Goal: Obtain resource: Download file/media

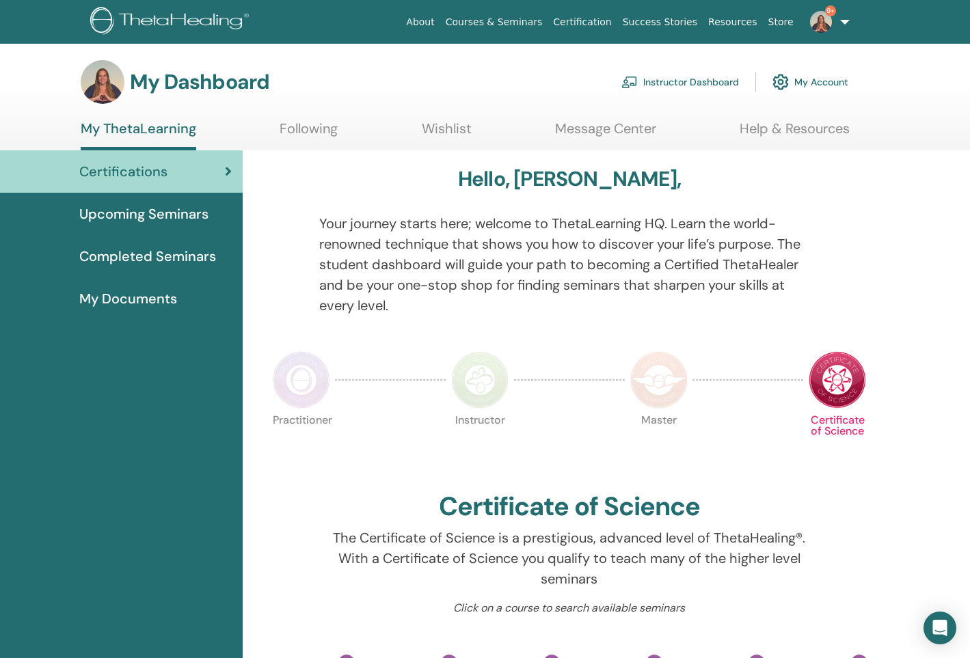
click at [696, 85] on link "Instructor Dashboard" at bounding box center [681, 82] width 118 height 30
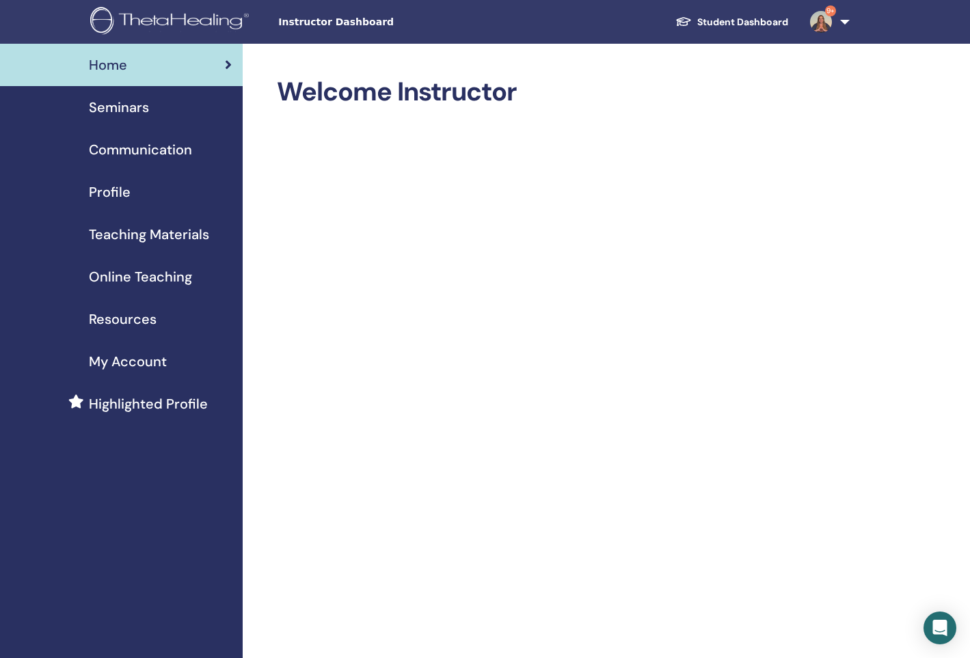
click at [129, 237] on span "Teaching Materials" at bounding box center [149, 234] width 120 height 21
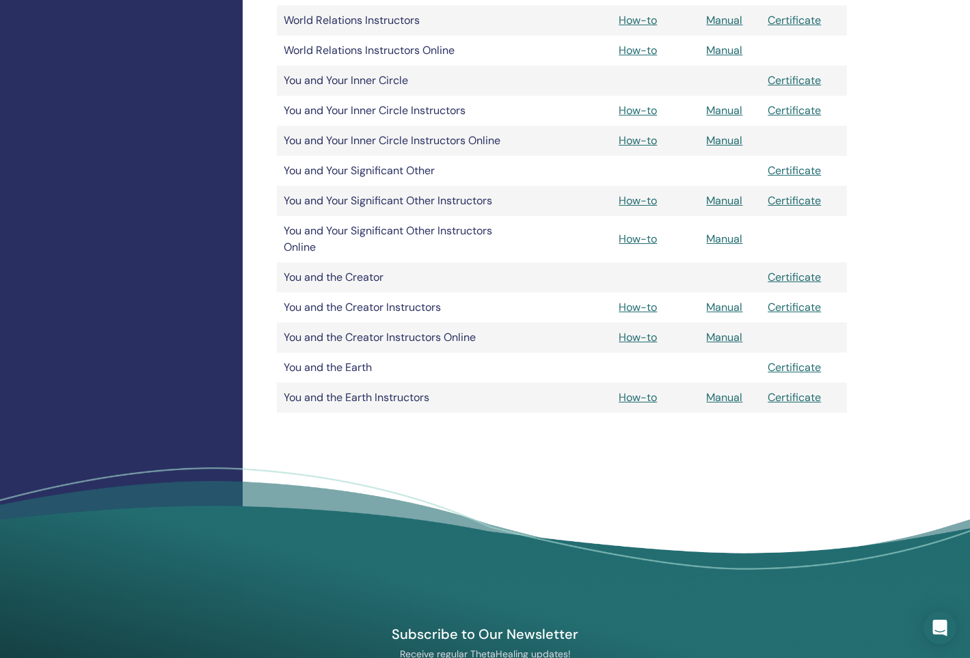
scroll to position [2848, 0]
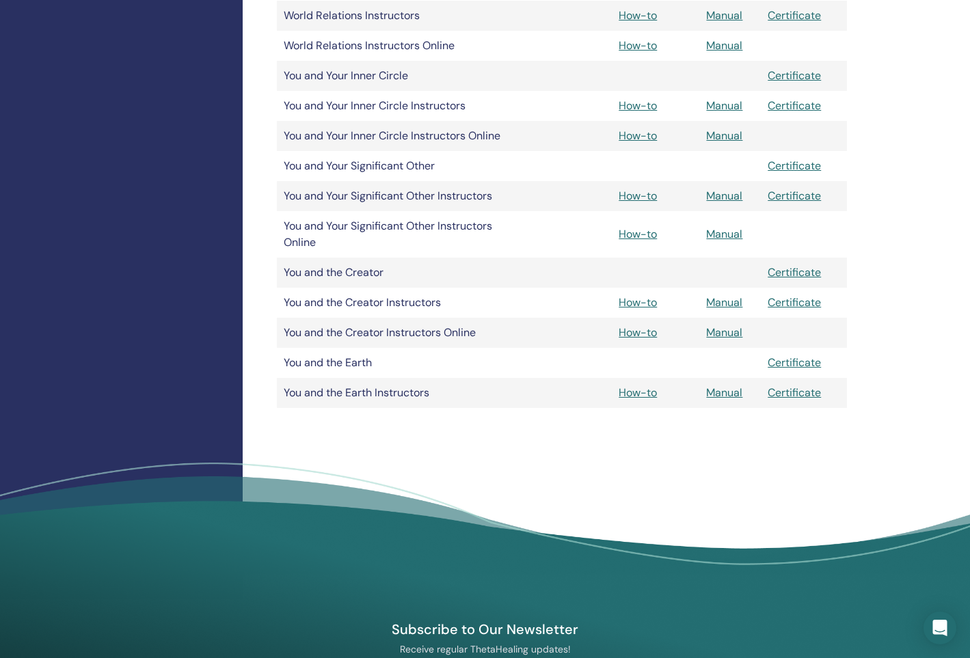
click at [636, 334] on link "How-to" at bounding box center [638, 332] width 38 height 14
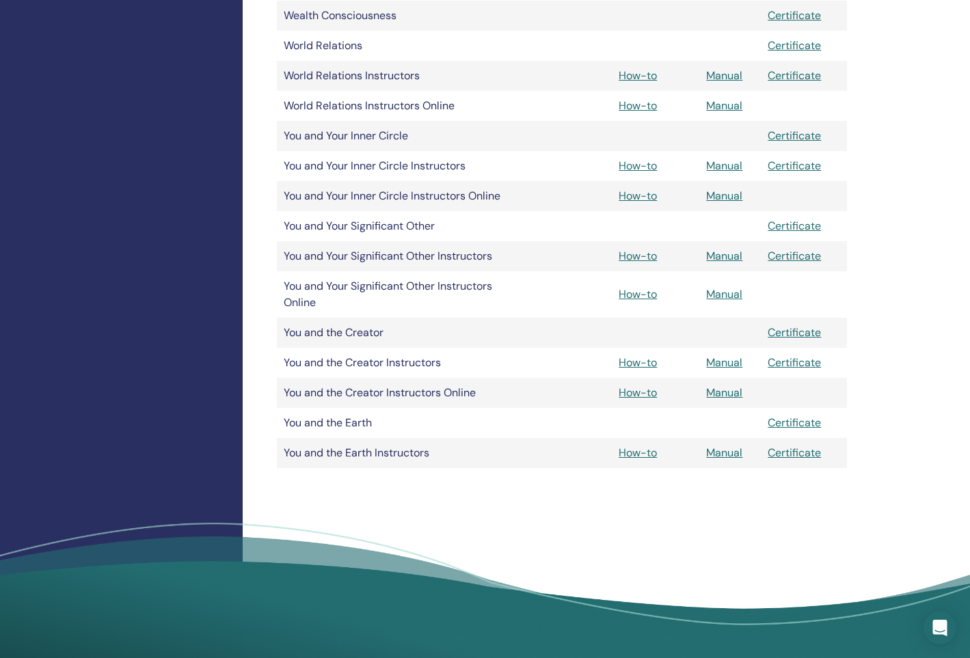
scroll to position [2784, 0]
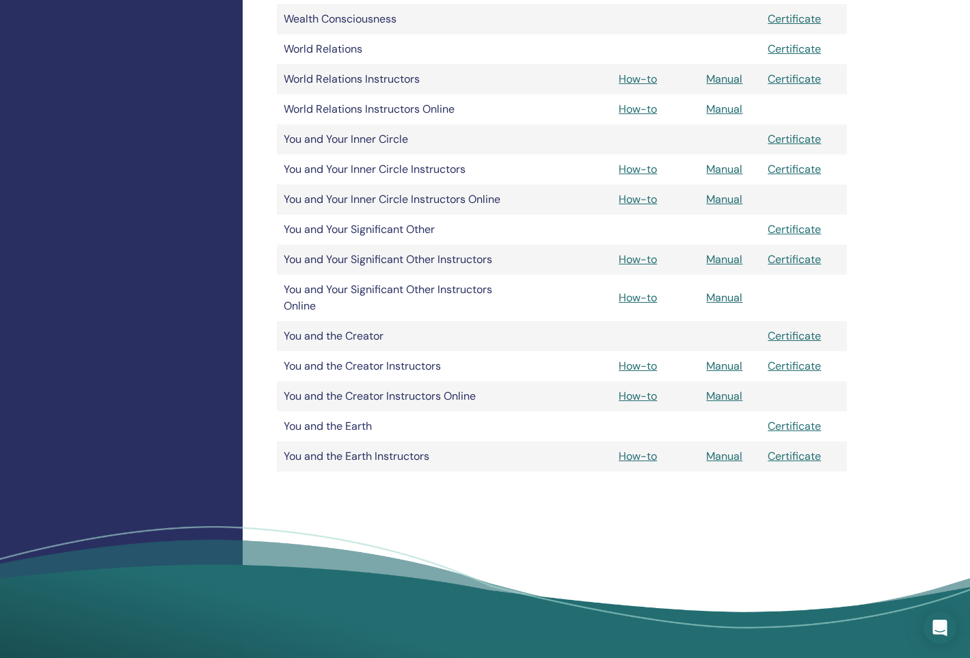
click at [637, 173] on link "How-to" at bounding box center [638, 169] width 38 height 14
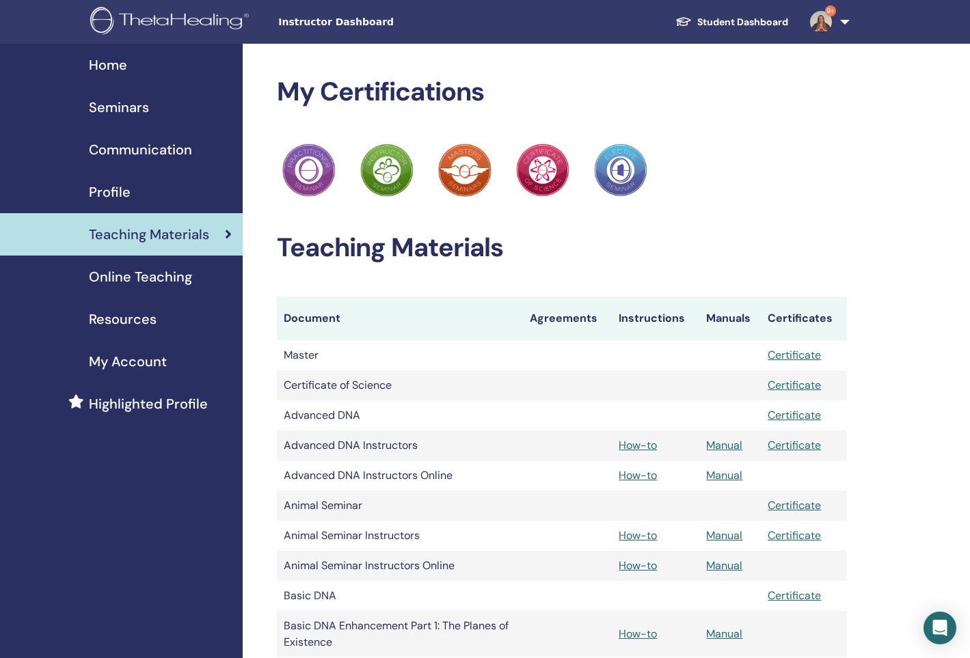
scroll to position [2784, 0]
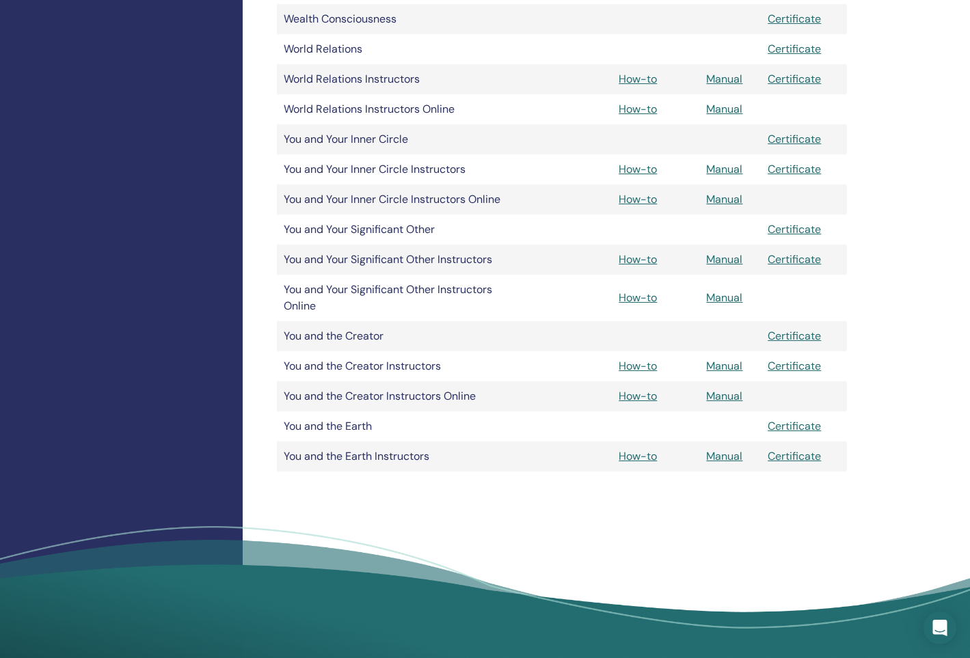
click at [626, 198] on link "How-to" at bounding box center [638, 199] width 38 height 14
